Goal: Check status: Check status

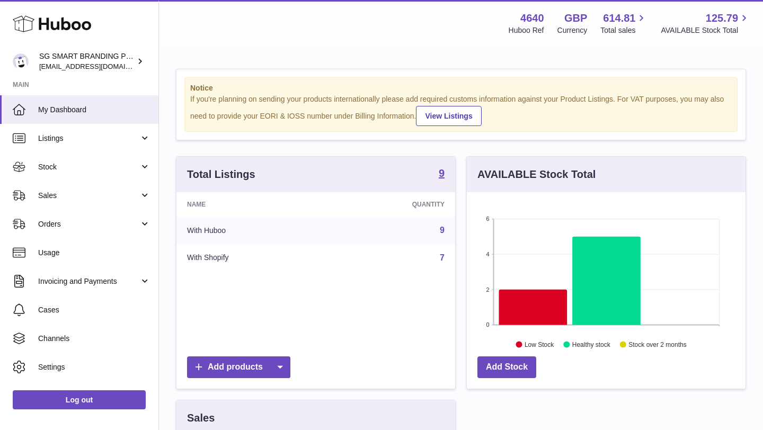
scroll to position [165, 279]
click at [65, 194] on span "Sales" at bounding box center [88, 196] width 101 height 10
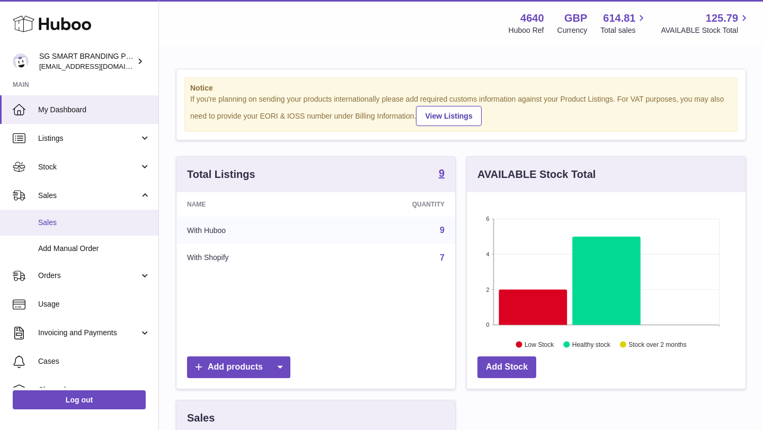
click at [59, 226] on span "Sales" at bounding box center [94, 223] width 112 height 10
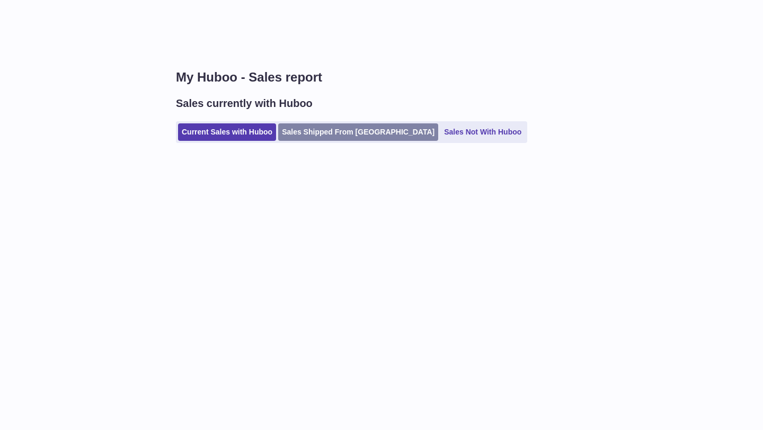
click at [320, 130] on link "Sales Shipped From Huboo" at bounding box center [358, 131] width 160 height 17
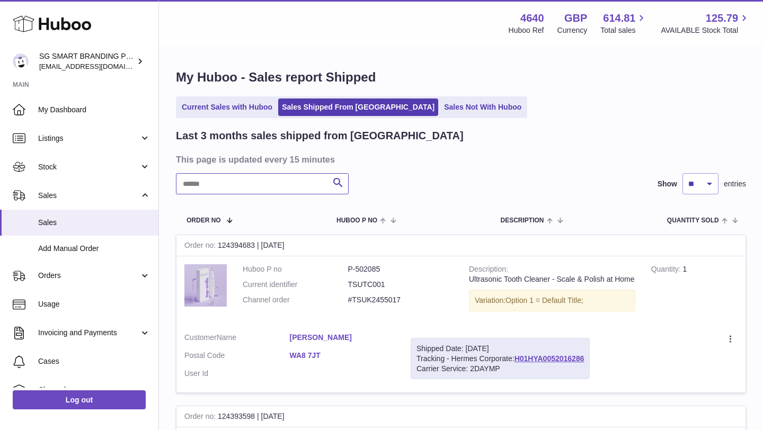
click at [218, 188] on input "text" at bounding box center [262, 183] width 173 height 21
paste input "**********"
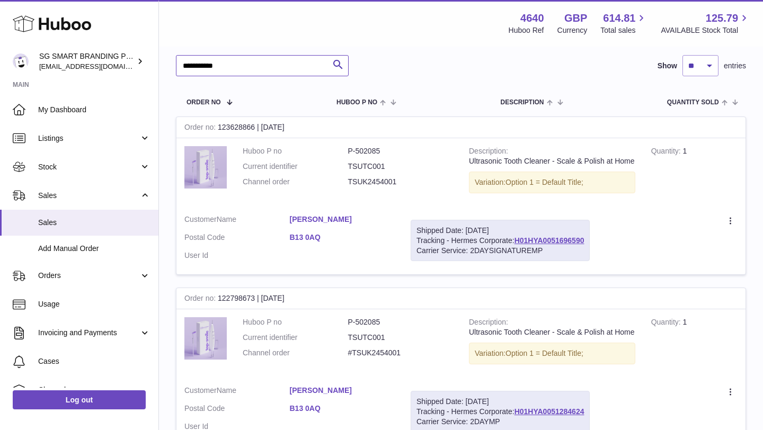
scroll to position [117, 0]
click at [227, 298] on div "Order no 122798673 | 13th Aug" at bounding box center [460, 299] width 569 height 21
click at [242, 301] on div "Order no 122798673 | 13th Aug" at bounding box center [460, 299] width 569 height 21
drag, startPoint x: 254, startPoint y: 300, endPoint x: 219, endPoint y: 301, distance: 35.0
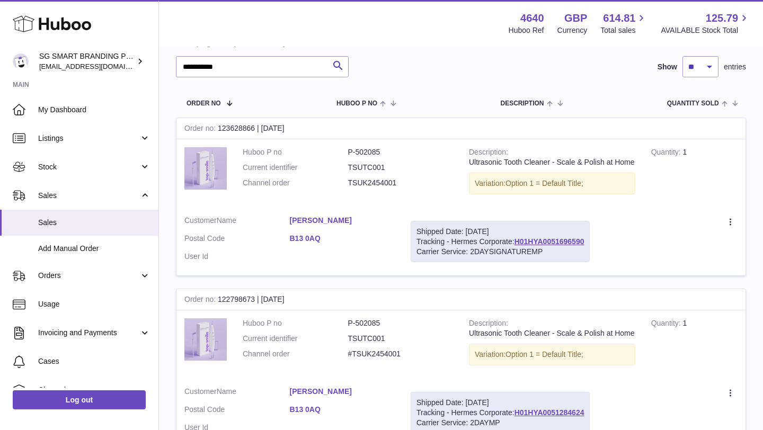
click at [219, 301] on div "Order no 122798673 | 13th Aug" at bounding box center [460, 299] width 569 height 21
copy div "122798673"
click at [238, 66] on input "**********" at bounding box center [262, 66] width 173 height 21
paste input "text"
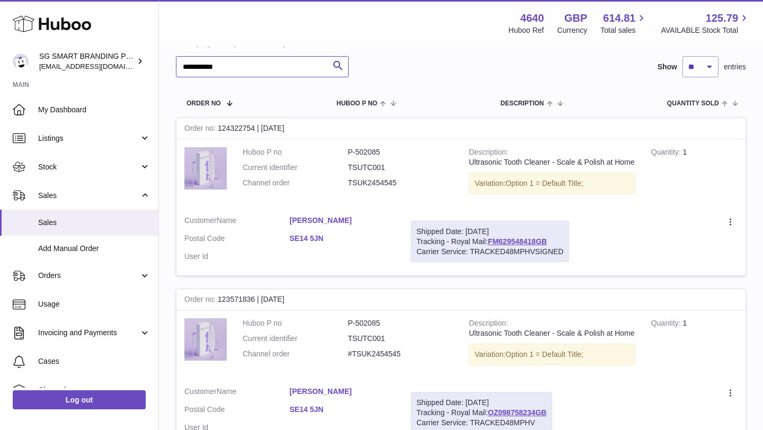
type input "**********"
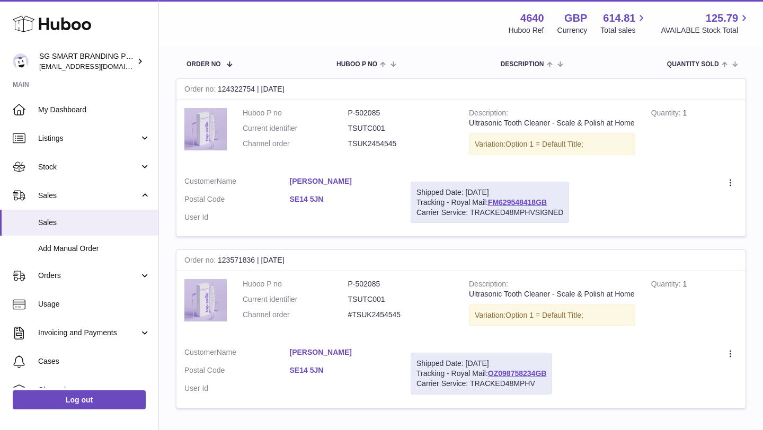
scroll to position [161, 0]
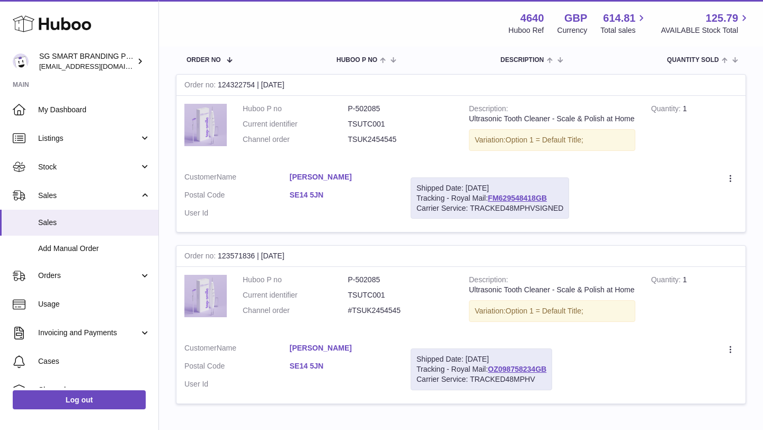
click at [247, 258] on div "Order no 123571836 | 27th Aug" at bounding box center [460, 256] width 569 height 21
click at [256, 258] on div "Order no 123571836 | 27th Aug" at bounding box center [460, 256] width 569 height 21
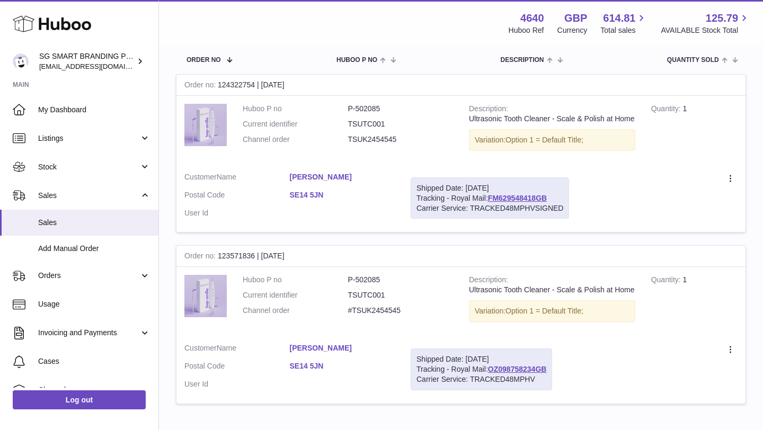
drag, startPoint x: 256, startPoint y: 258, endPoint x: 218, endPoint y: 255, distance: 37.7
click at [218, 255] on div "Order no 123571836 | 27th Aug" at bounding box center [460, 256] width 569 height 21
copy div "123571836"
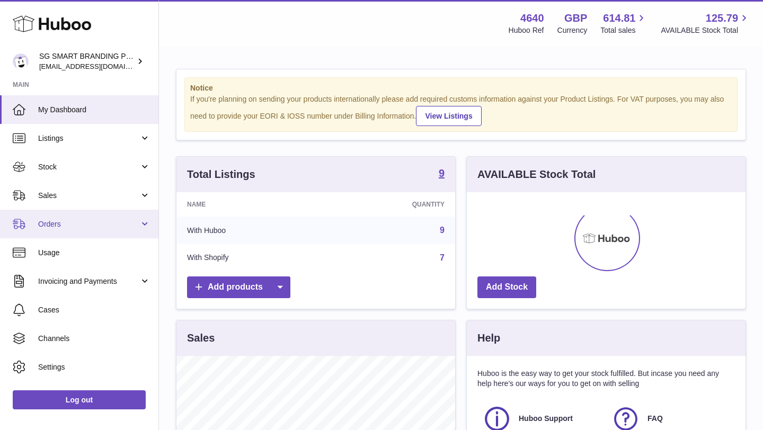
scroll to position [165, 279]
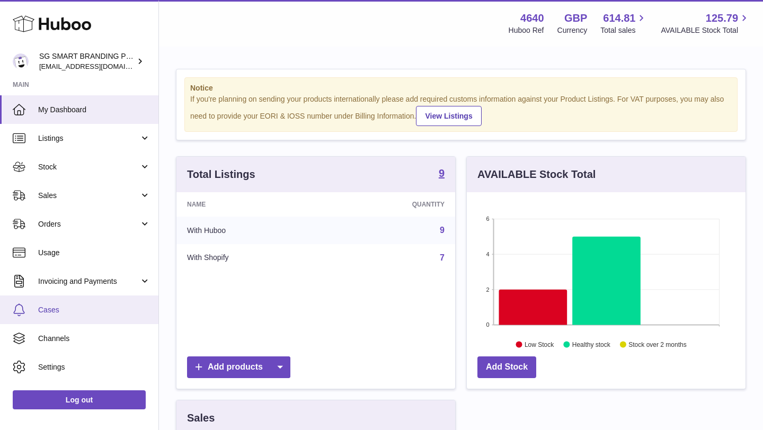
click at [47, 303] on link "Cases" at bounding box center [79, 310] width 158 height 29
